Goal: Task Accomplishment & Management: Use online tool/utility

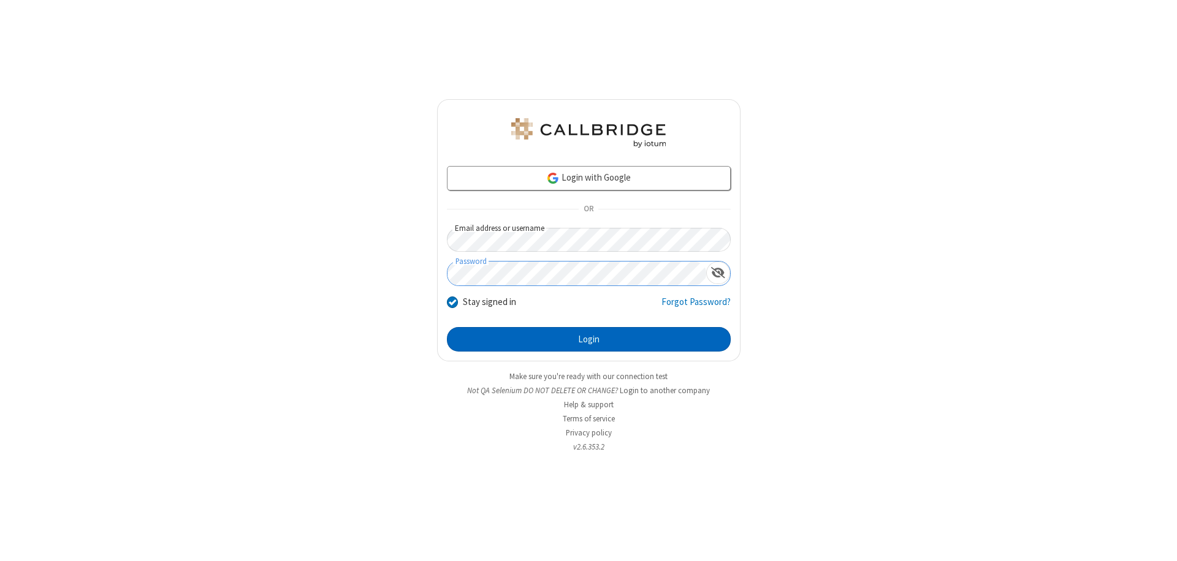
click at [588, 340] on button "Login" at bounding box center [589, 339] width 284 height 25
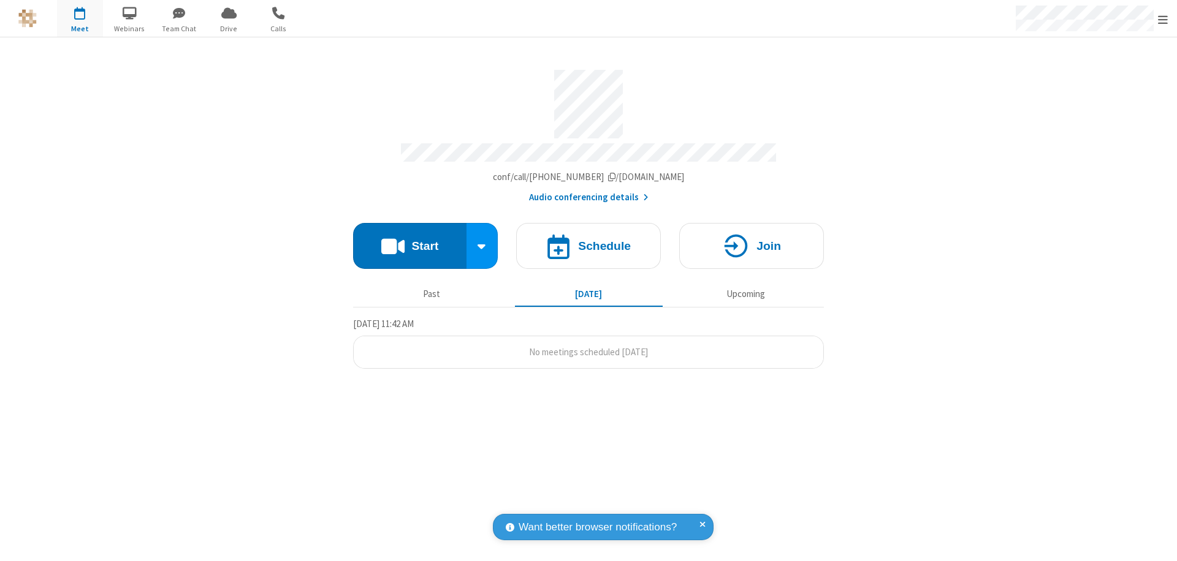
click at [409, 240] on button "Start" at bounding box center [409, 246] width 113 height 46
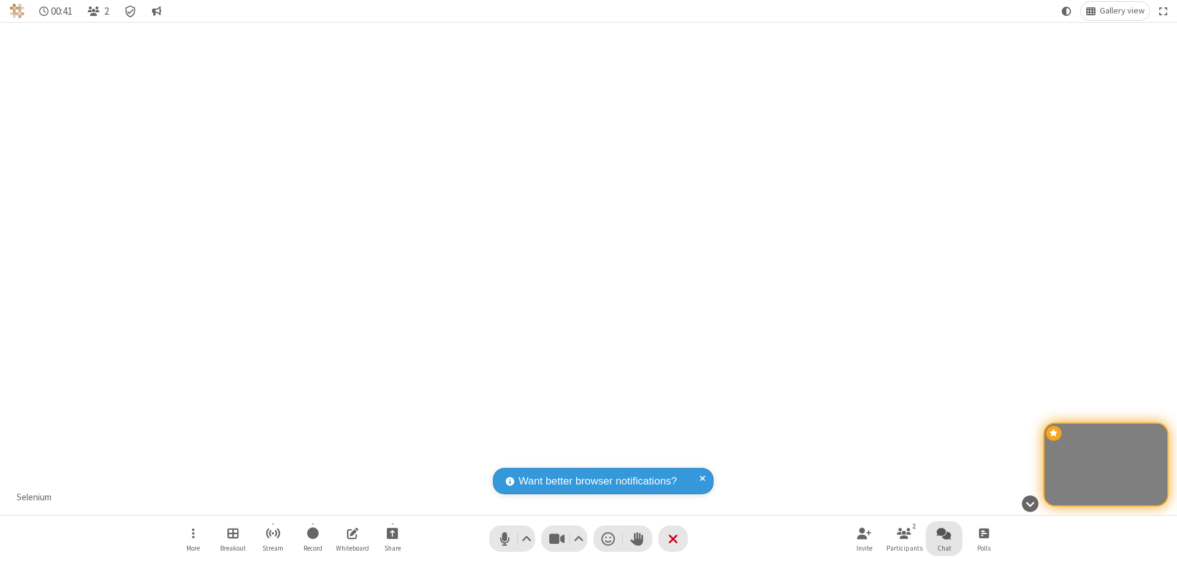
click at [944, 533] on span "Open chat" at bounding box center [944, 533] width 15 height 15
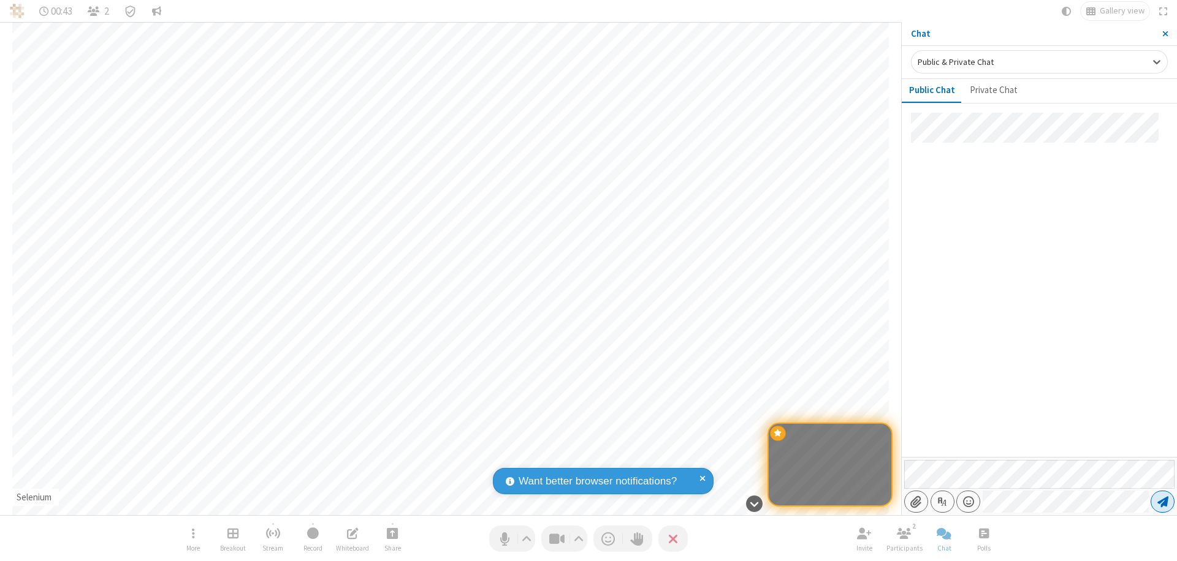
click at [1162, 502] on span "Send message" at bounding box center [1162, 502] width 11 height 12
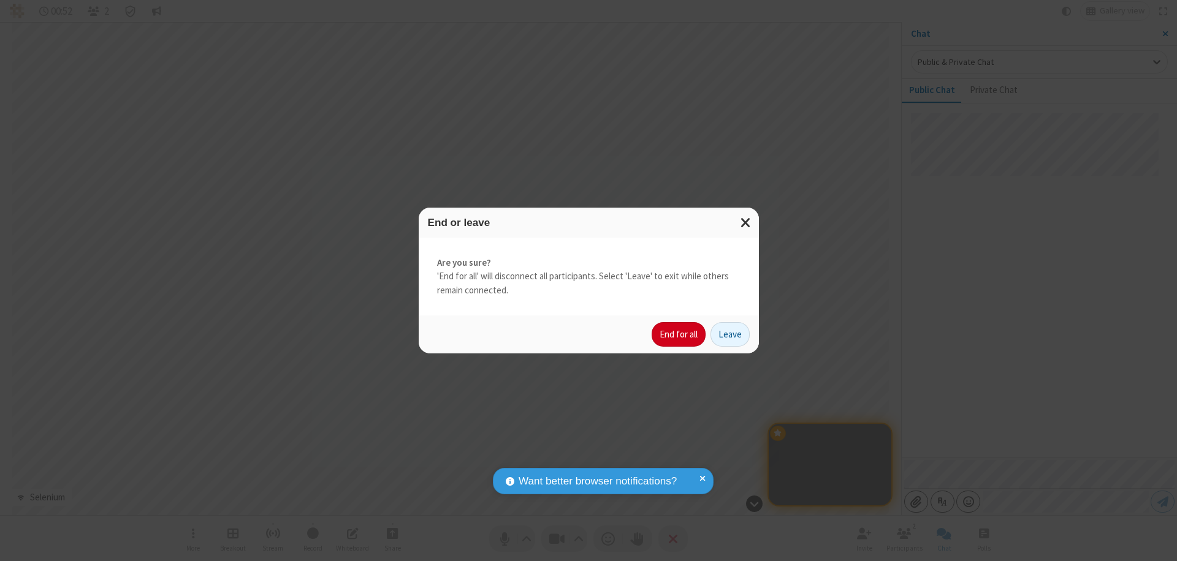
click at [679, 335] on button "End for all" at bounding box center [679, 334] width 54 height 25
